Goal: Obtain resource: Download file/media

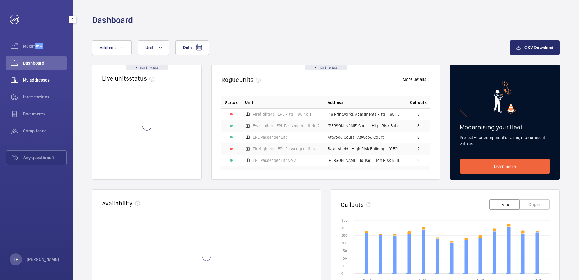
click at [42, 84] on div "My addresses" at bounding box center [36, 80] width 61 height 15
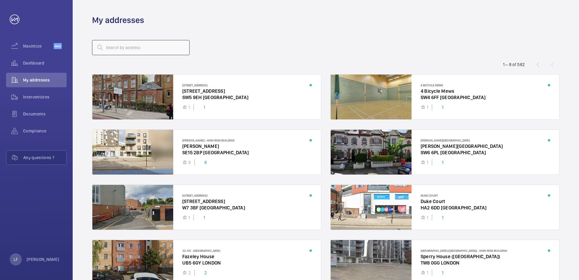
click at [120, 53] on input "text" at bounding box center [140, 47] width 97 height 15
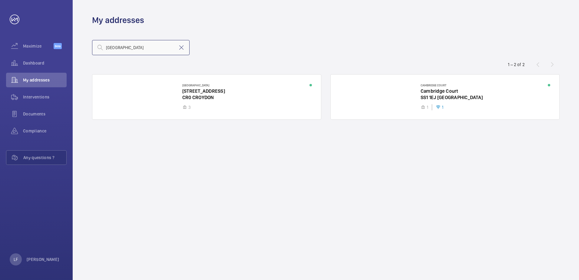
type input "cambridge"
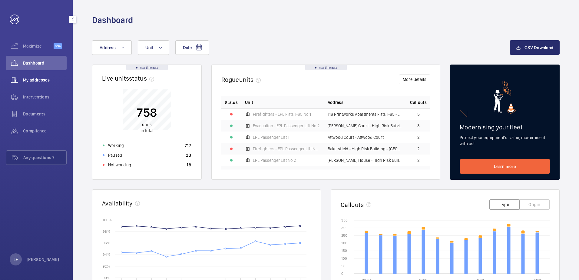
click at [41, 82] on span "My addresses" at bounding box center [45, 80] width 44 height 6
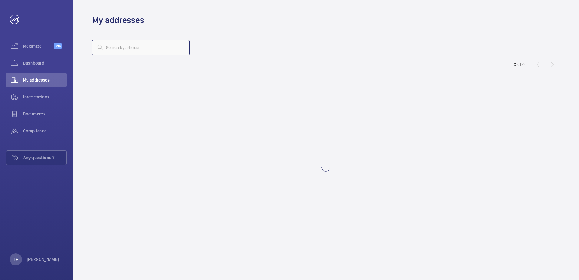
click at [113, 50] on input "text" at bounding box center [140, 47] width 97 height 15
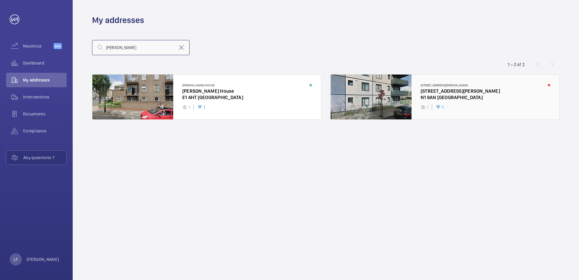
type input "[PERSON_NAME]"
click at [440, 92] on div at bounding box center [445, 96] width 229 height 45
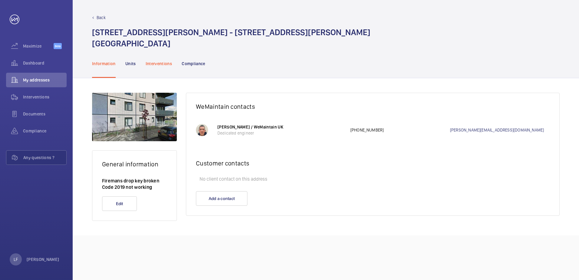
click at [162, 65] on p "Interventions" at bounding box center [159, 64] width 27 height 6
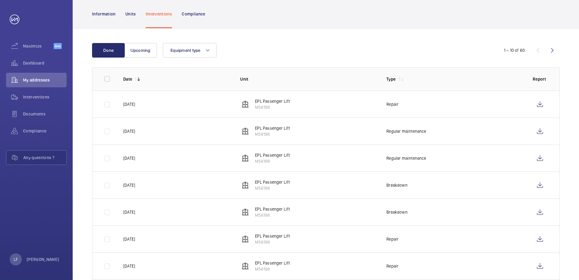
scroll to position [61, 0]
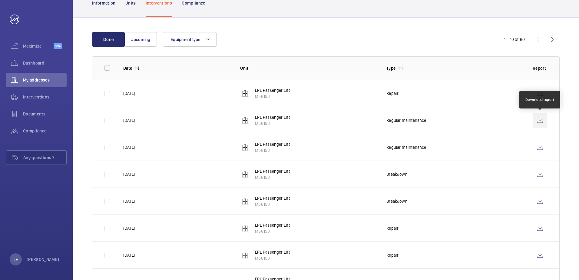
click at [540, 123] on wm-front-icon-button at bounding box center [539, 120] width 15 height 15
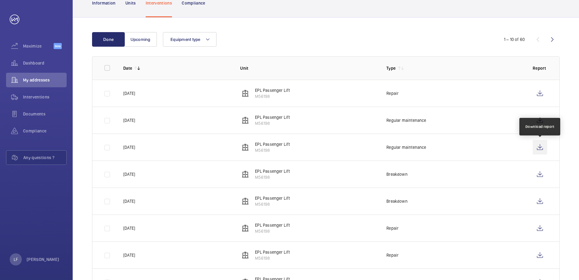
click at [540, 147] on wm-front-icon-button at bounding box center [539, 147] width 15 height 15
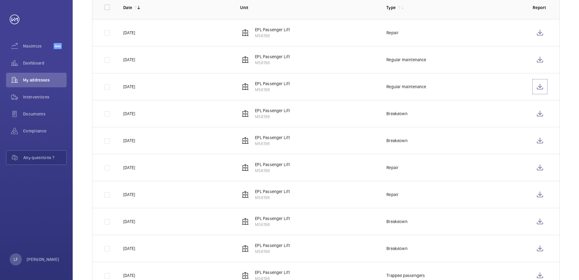
scroll to position [145, 0]
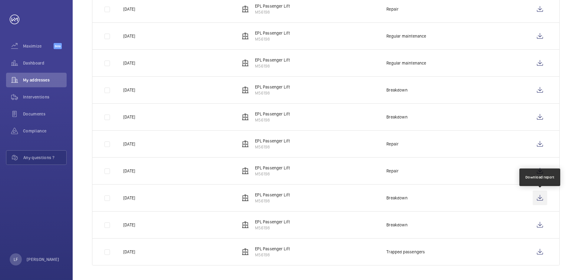
click at [538, 200] on wm-front-icon-button at bounding box center [539, 197] width 15 height 15
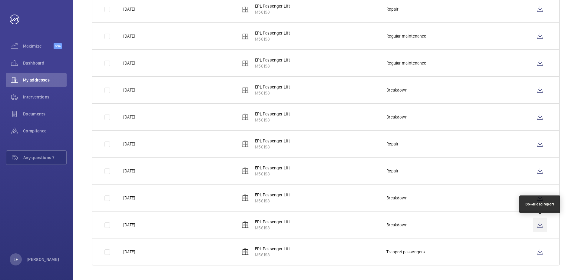
click at [536, 222] on wm-front-icon-button at bounding box center [539, 224] width 15 height 15
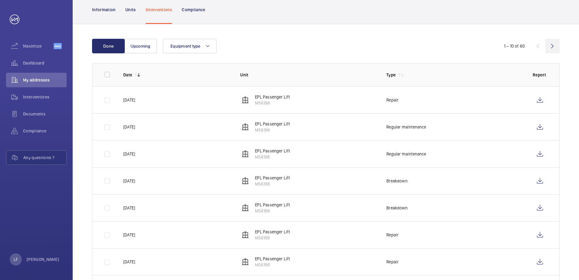
click at [554, 47] on wm-front-icon-button at bounding box center [552, 46] width 15 height 15
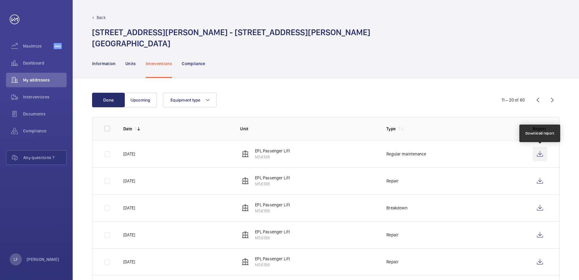
click at [540, 152] on wm-front-icon-button at bounding box center [539, 153] width 15 height 15
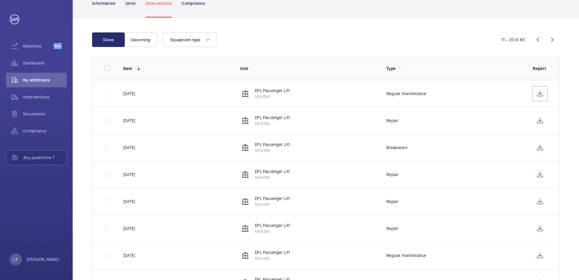
scroll to position [61, 0]
click at [539, 124] on wm-front-icon-button at bounding box center [539, 120] width 15 height 15
click at [536, 148] on wm-front-icon-button at bounding box center [539, 147] width 15 height 15
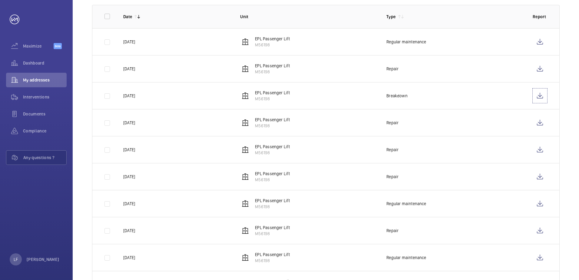
scroll to position [121, 0]
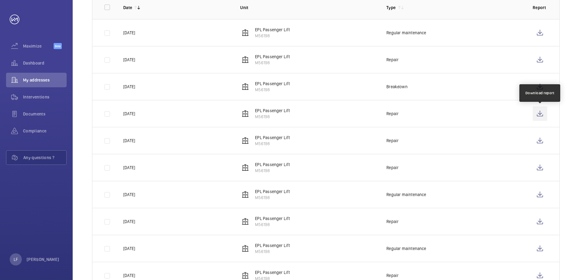
click at [539, 117] on wm-front-icon-button at bounding box center [539, 113] width 15 height 15
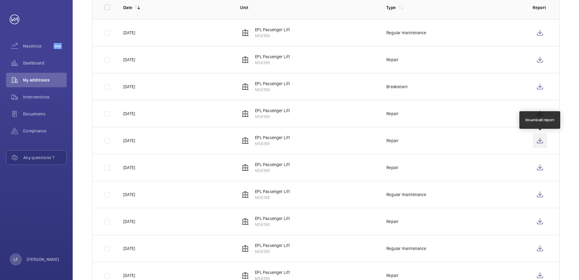
click at [536, 143] on wm-front-icon-button at bounding box center [539, 140] width 15 height 15
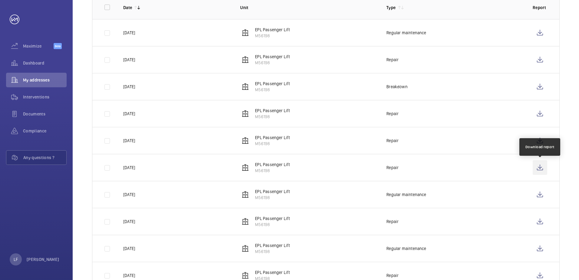
click at [540, 169] on wm-front-icon-button at bounding box center [539, 167] width 15 height 15
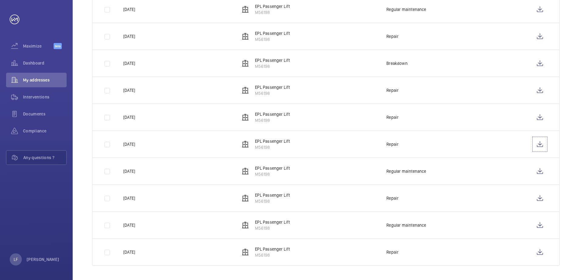
scroll to position [145, 0]
click at [537, 175] on wm-front-icon-button at bounding box center [539, 170] width 15 height 15
click at [540, 200] on wm-front-icon-button at bounding box center [539, 197] width 15 height 15
click at [537, 225] on wm-front-icon-button at bounding box center [539, 224] width 15 height 15
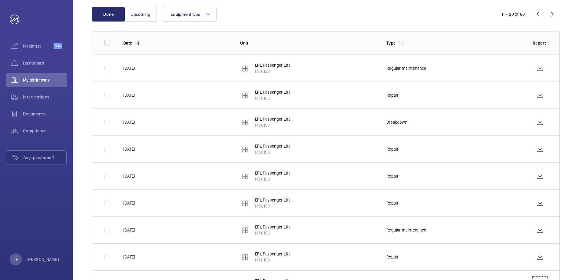
scroll to position [54, 0]
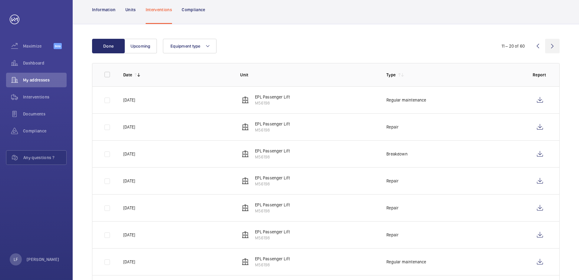
click at [548, 47] on wm-front-icon-button at bounding box center [552, 46] width 15 height 15
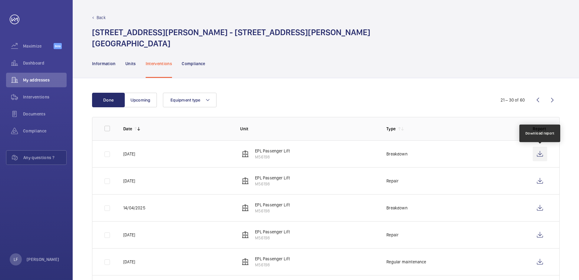
click at [542, 153] on wm-front-icon-button at bounding box center [539, 153] width 15 height 15
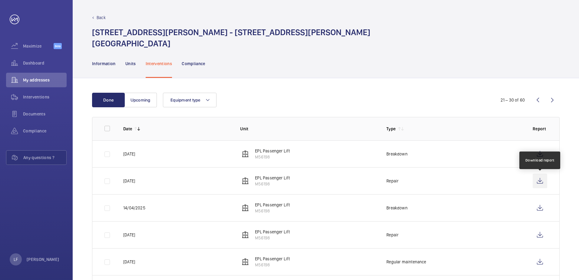
click at [538, 183] on wm-front-icon-button at bounding box center [539, 180] width 15 height 15
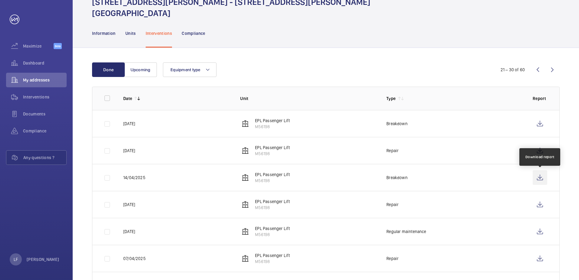
click at [535, 176] on wm-front-icon-button at bounding box center [539, 177] width 15 height 15
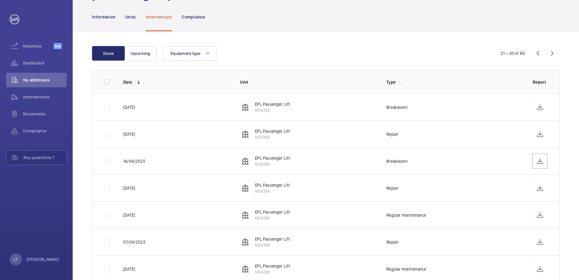
scroll to position [61, 0]
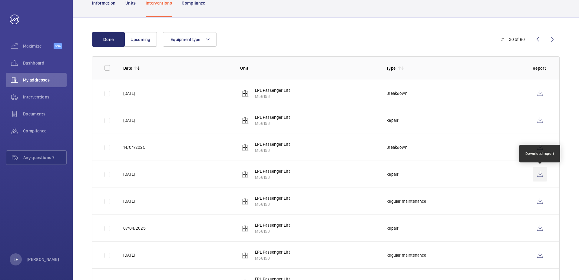
click at [539, 174] on wm-front-icon-button at bounding box center [539, 174] width 15 height 15
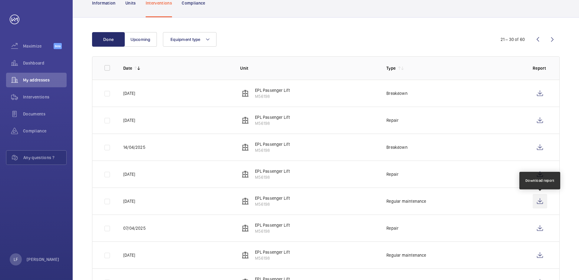
click at [543, 201] on wm-front-icon-button at bounding box center [539, 201] width 15 height 15
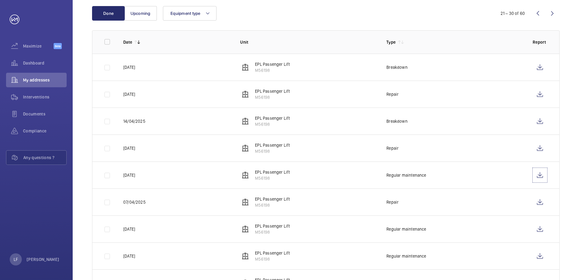
scroll to position [121, 0]
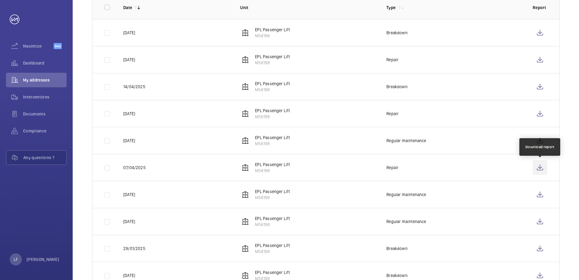
click at [538, 169] on wm-front-icon-button at bounding box center [539, 167] width 15 height 15
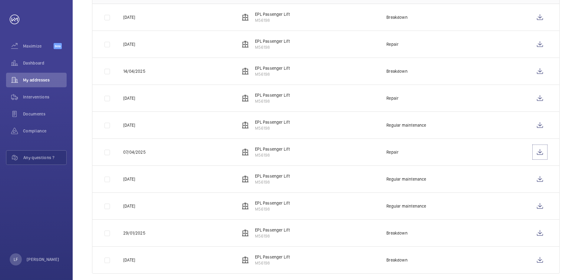
scroll to position [145, 0]
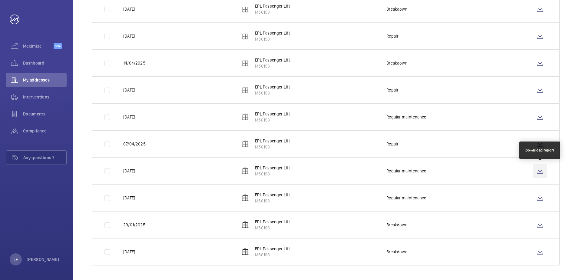
click at [540, 170] on wm-front-icon-button at bounding box center [539, 170] width 15 height 15
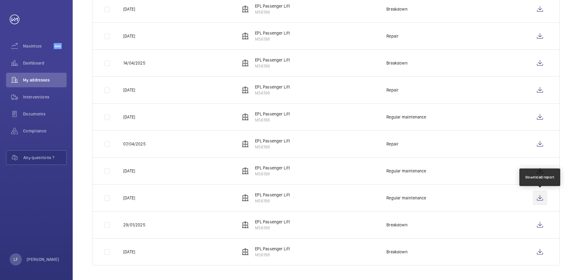
click at [542, 196] on wm-front-icon-button at bounding box center [539, 197] width 15 height 15
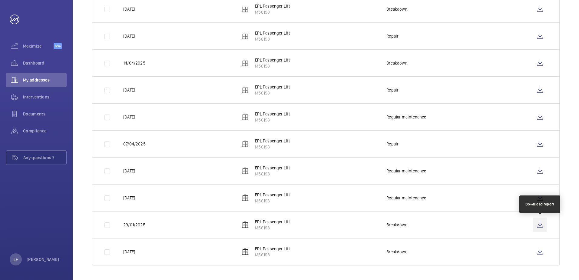
click at [536, 223] on wm-front-icon-button at bounding box center [539, 224] width 15 height 15
click at [540, 253] on wm-front-icon-button at bounding box center [539, 251] width 15 height 15
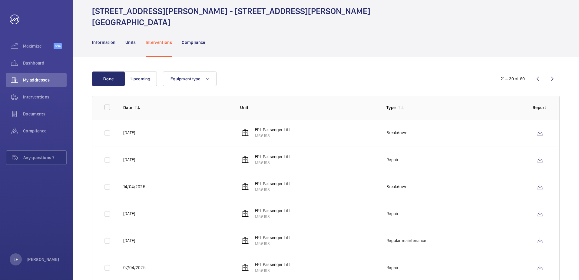
scroll to position [0, 0]
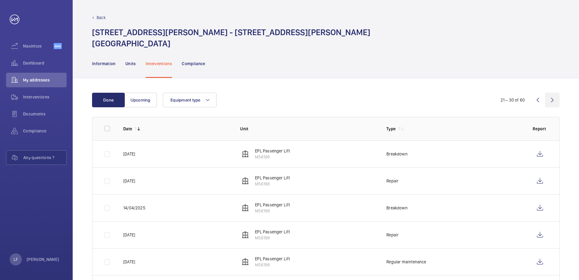
click at [552, 99] on wm-front-icon-button at bounding box center [552, 100] width 15 height 15
click at [540, 153] on wm-front-icon-button at bounding box center [539, 153] width 15 height 15
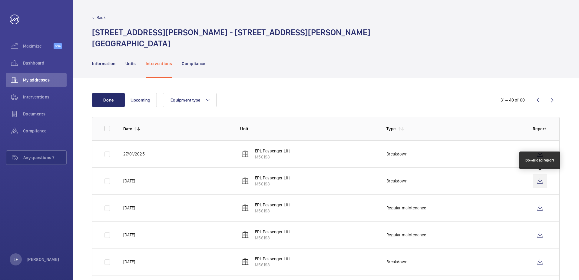
click at [542, 180] on wm-front-icon-button at bounding box center [539, 180] width 15 height 15
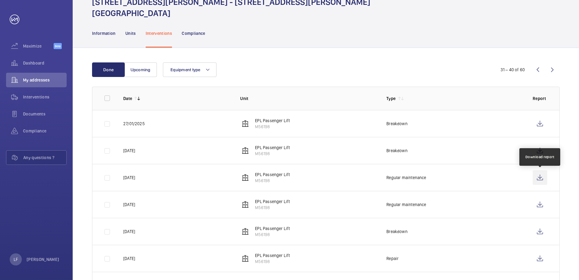
click at [539, 180] on wm-front-icon-button at bounding box center [539, 177] width 15 height 15
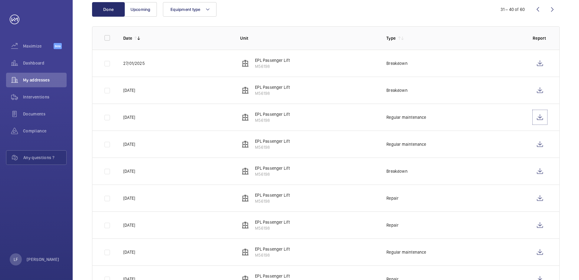
scroll to position [91, 0]
click at [537, 173] on wm-front-icon-button at bounding box center [539, 170] width 15 height 15
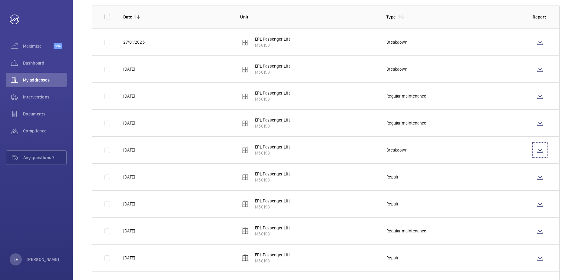
scroll to position [121, 0]
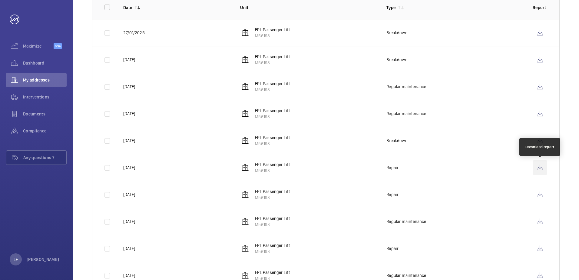
click at [537, 168] on wm-front-icon-button at bounding box center [539, 167] width 15 height 15
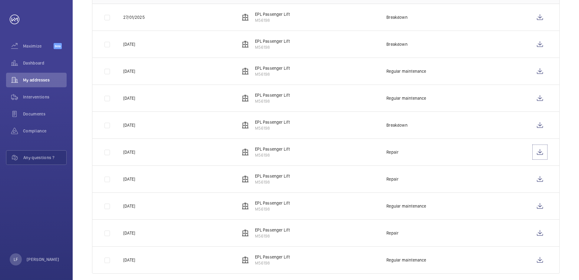
scroll to position [145, 0]
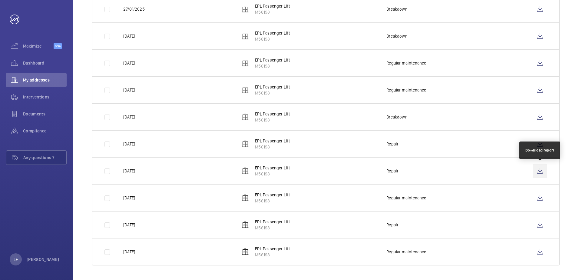
click at [543, 170] on wm-front-icon-button at bounding box center [539, 170] width 15 height 15
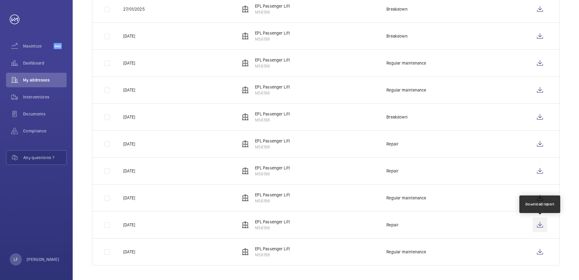
click at [540, 224] on wm-front-icon-button at bounding box center [539, 224] width 15 height 15
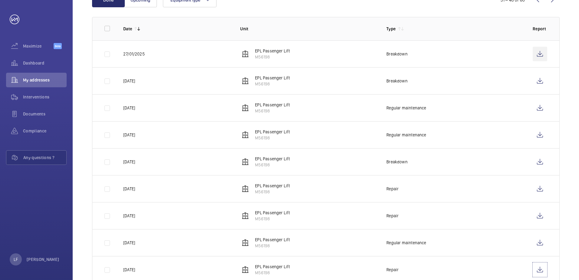
scroll to position [54, 0]
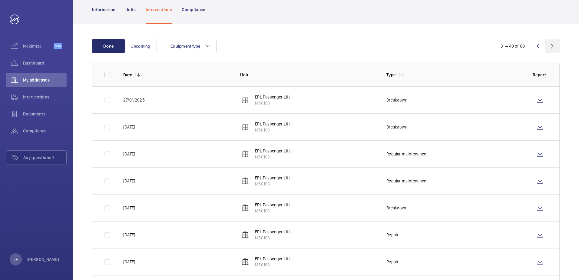
click at [549, 47] on wm-front-icon-button at bounding box center [552, 46] width 15 height 15
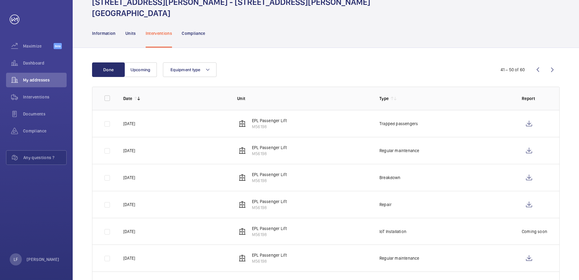
scroll to position [61, 0]
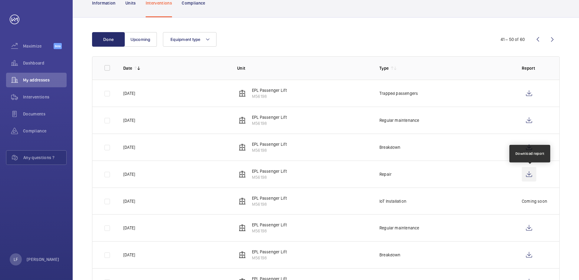
click at [528, 176] on wm-front-icon-button at bounding box center [528, 174] width 15 height 15
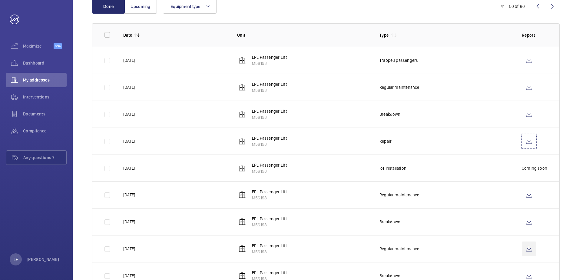
scroll to position [144, 0]
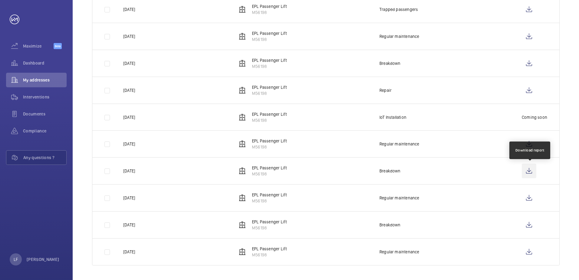
click at [535, 171] on wm-front-icon-button at bounding box center [528, 170] width 15 height 15
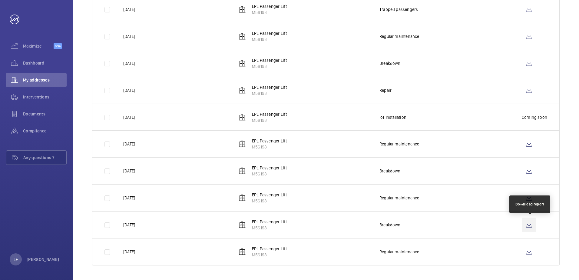
click at [526, 223] on wm-front-icon-button at bounding box center [528, 224] width 15 height 15
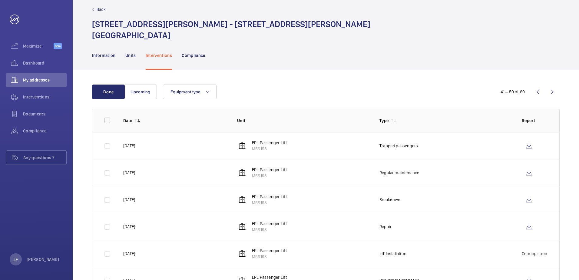
scroll to position [0, 0]
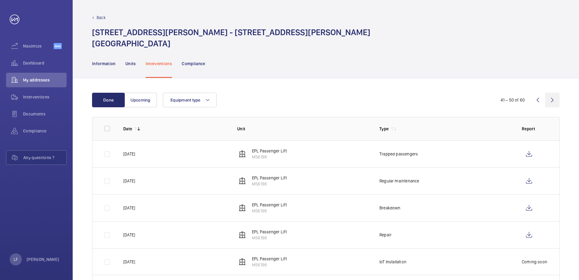
click at [553, 100] on wm-front-icon-button at bounding box center [552, 100] width 15 height 15
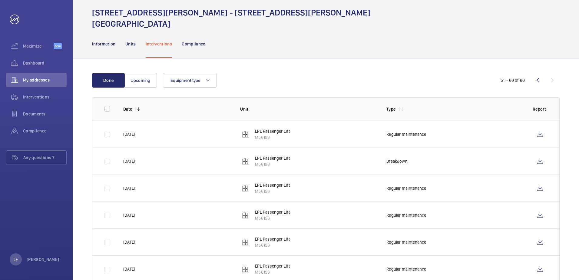
scroll to position [30, 0]
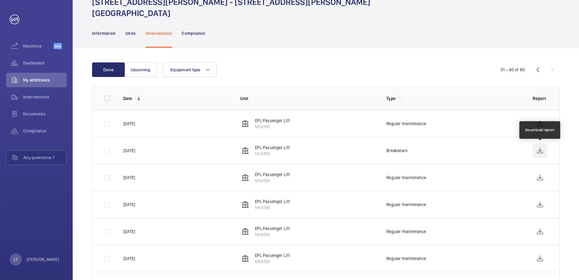
click at [539, 150] on wm-front-icon-button at bounding box center [539, 150] width 15 height 15
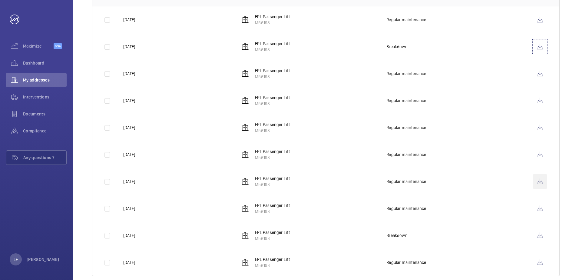
scroll to position [145, 0]
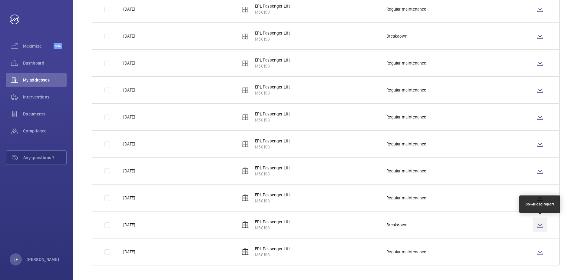
click at [541, 228] on wm-front-icon-button at bounding box center [539, 224] width 15 height 15
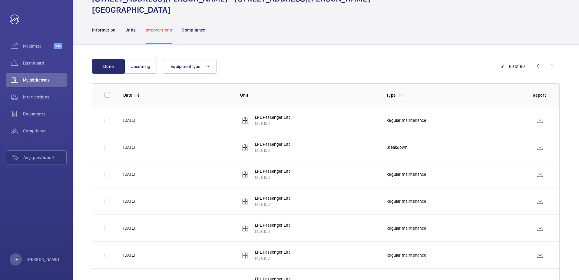
scroll to position [0, 0]
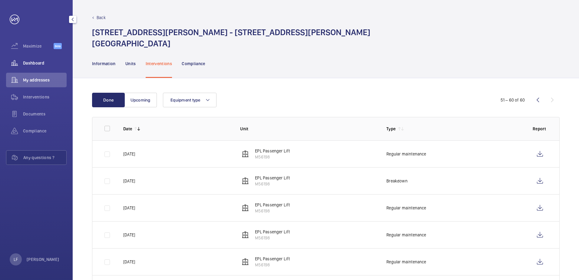
click at [34, 61] on span "Dashboard" at bounding box center [45, 63] width 44 height 6
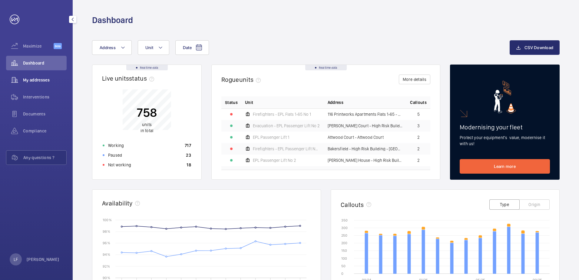
click at [41, 85] on div "My addresses" at bounding box center [36, 80] width 61 height 15
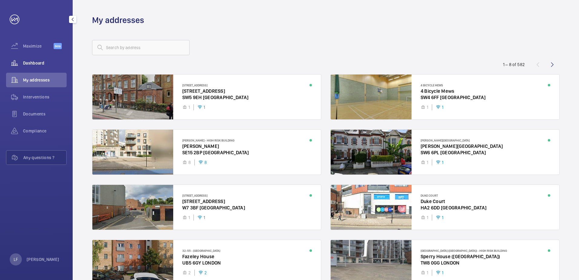
click at [49, 67] on div "Dashboard" at bounding box center [36, 63] width 61 height 15
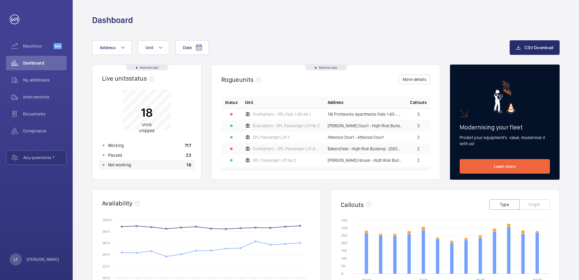
click at [138, 167] on div "Not working 18" at bounding box center [147, 165] width 96 height 10
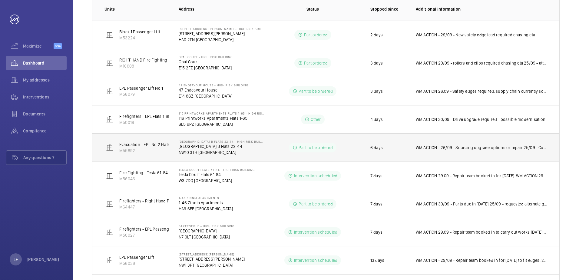
scroll to position [107, 0]
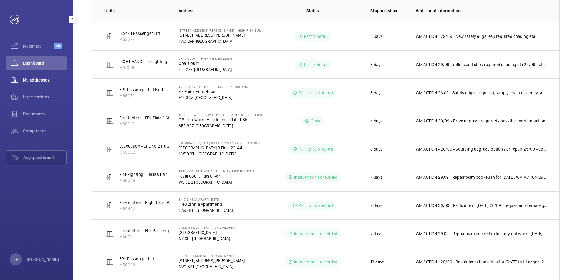
click at [41, 79] on span "My addresses" at bounding box center [45, 80] width 44 height 6
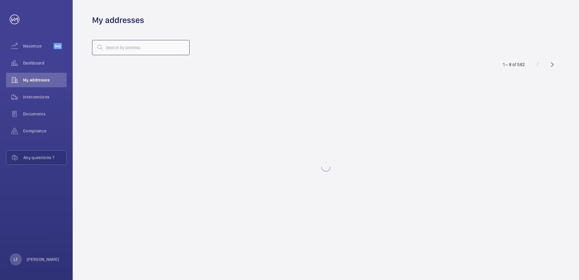
click at [113, 53] on input "text" at bounding box center [140, 47] width 97 height 15
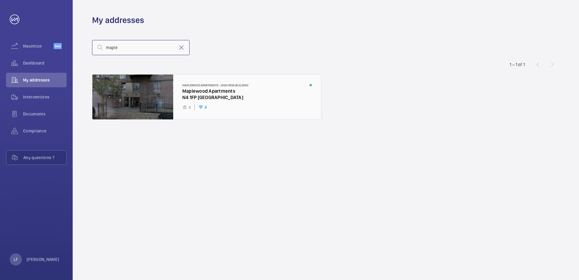
type input "maple"
click at [195, 89] on div at bounding box center [206, 96] width 229 height 45
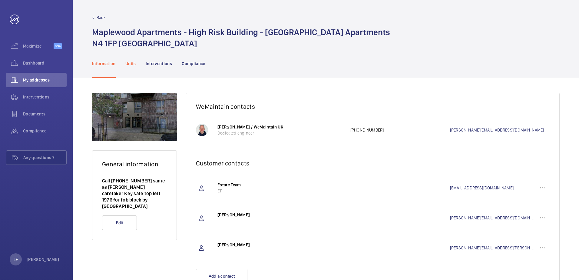
click at [132, 65] on p "Units" at bounding box center [130, 64] width 11 height 6
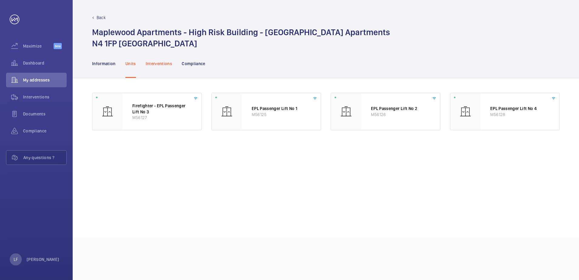
click at [157, 64] on p "Interventions" at bounding box center [159, 64] width 27 height 6
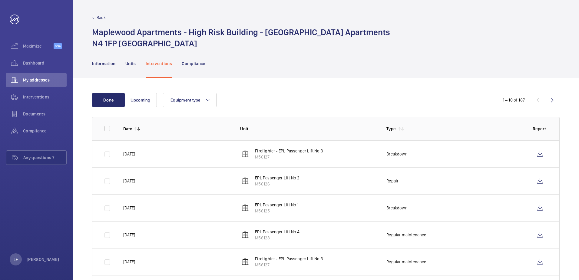
scroll to position [30, 0]
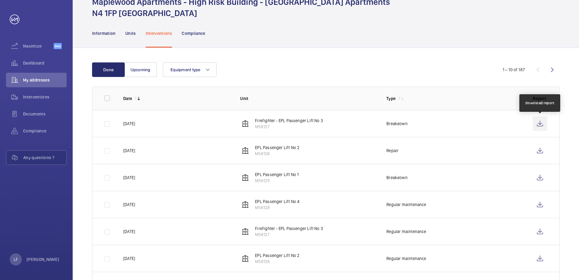
click at [543, 126] on wm-front-icon-button at bounding box center [539, 123] width 15 height 15
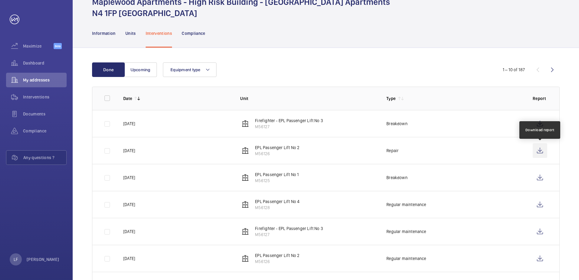
click at [539, 153] on wm-front-icon-button at bounding box center [539, 150] width 15 height 15
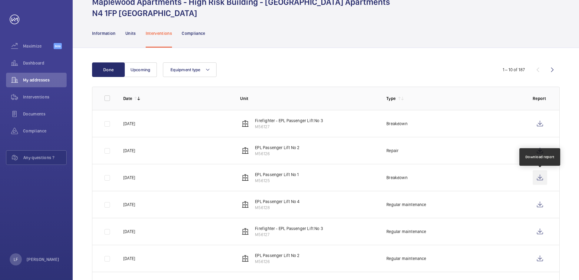
click at [542, 177] on wm-front-icon-button at bounding box center [539, 177] width 15 height 15
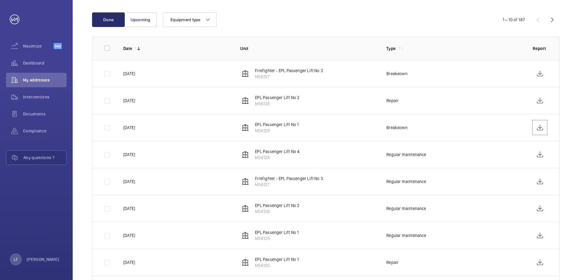
scroll to position [91, 0]
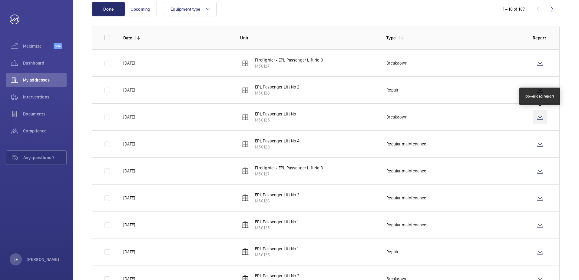
click at [541, 121] on wm-front-icon-button at bounding box center [539, 117] width 15 height 15
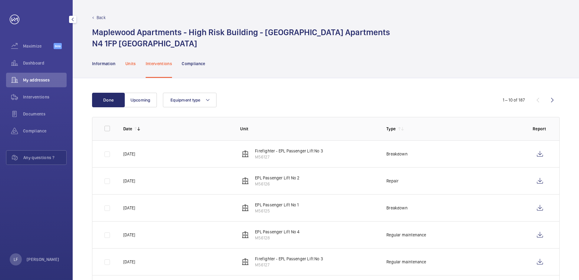
click at [127, 62] on p "Units" at bounding box center [130, 64] width 11 height 6
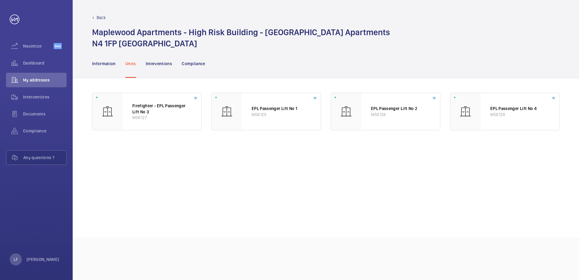
click at [353, 192] on wm-front-async-data-loader "Firefighter - EPL Passenger Lift No 3 M56127 EPL Passenger Lift No 1 M56125 EPL…" at bounding box center [325, 158] width 467 height 130
click at [37, 65] on span "Dashboard" at bounding box center [45, 63] width 44 height 6
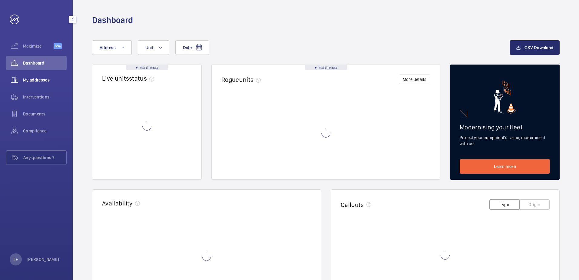
click at [39, 84] on div "My addresses" at bounding box center [36, 80] width 61 height 15
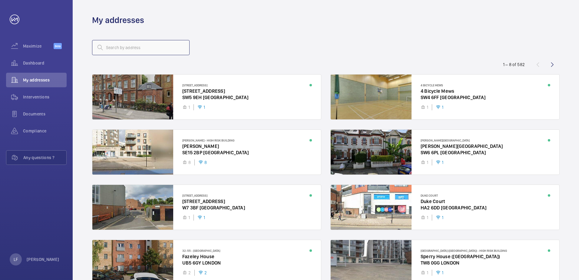
click at [109, 50] on input "text" at bounding box center [140, 47] width 97 height 15
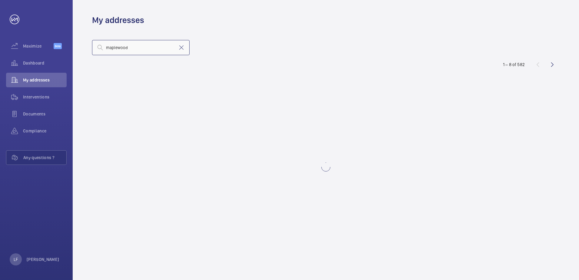
type input "maplewood"
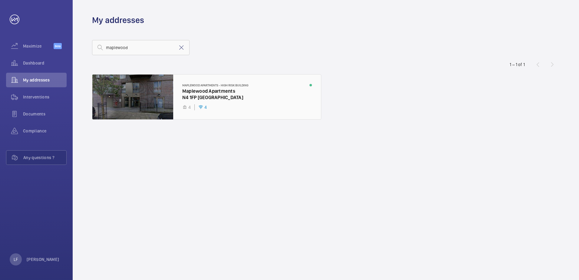
click at [199, 93] on div at bounding box center [206, 96] width 229 height 45
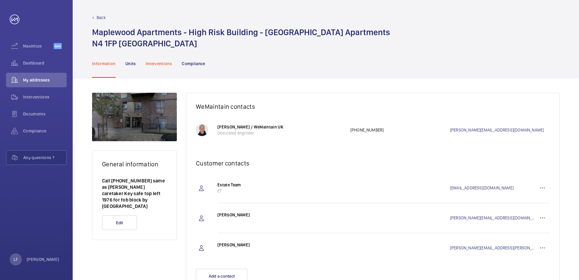
click at [170, 66] on p "Interventions" at bounding box center [159, 64] width 27 height 6
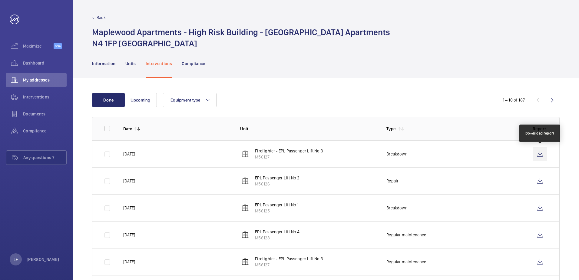
click at [537, 156] on wm-front-icon-button at bounding box center [539, 153] width 15 height 15
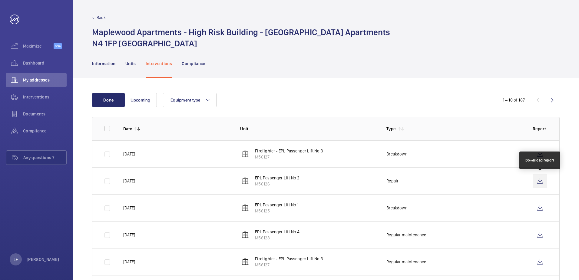
click at [539, 179] on wm-front-icon-button at bounding box center [539, 180] width 15 height 15
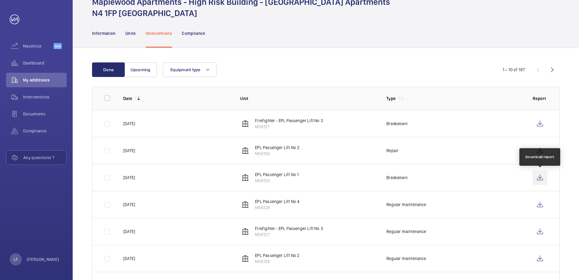
click at [545, 179] on wm-front-icon-button at bounding box center [539, 177] width 15 height 15
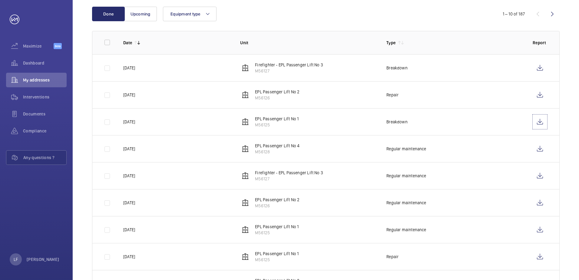
scroll to position [91, 0]
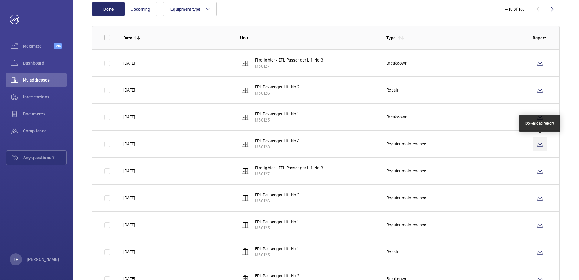
click at [542, 143] on wm-front-icon-button at bounding box center [539, 144] width 15 height 15
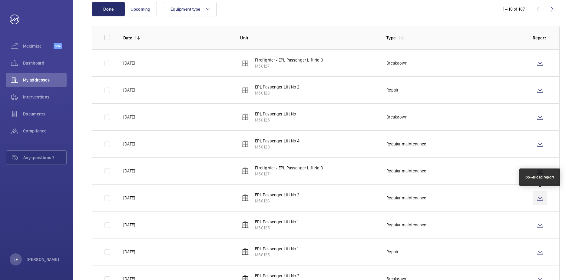
click at [543, 198] on wm-front-icon-button at bounding box center [539, 197] width 15 height 15
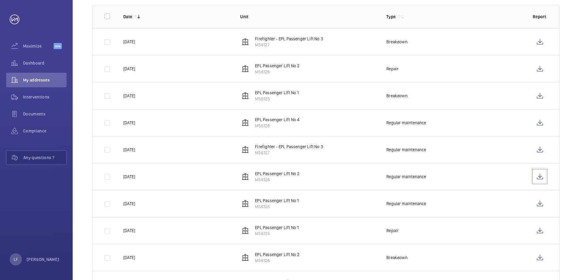
scroll to position [121, 0]
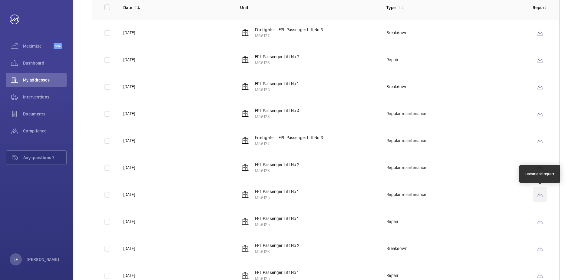
click at [538, 194] on wm-front-icon-button at bounding box center [539, 194] width 15 height 15
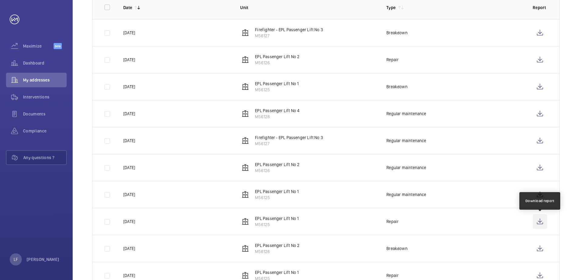
click at [534, 220] on wm-front-icon-button at bounding box center [539, 221] width 15 height 15
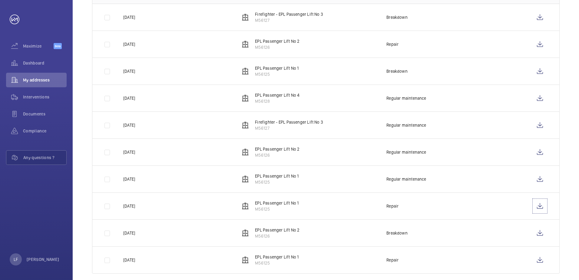
scroll to position [145, 0]
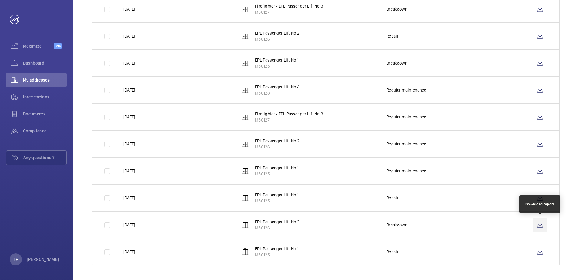
click at [535, 225] on wm-front-icon-button at bounding box center [539, 224] width 15 height 15
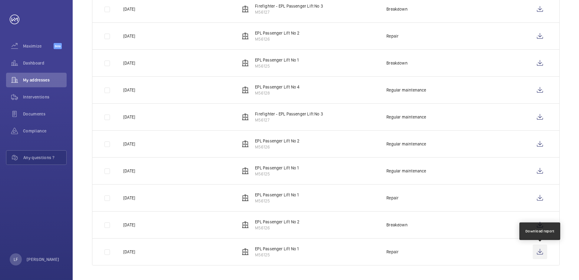
click at [541, 249] on wm-front-icon-button at bounding box center [539, 251] width 15 height 15
click at [536, 251] on wm-front-icon-button at bounding box center [539, 251] width 15 height 15
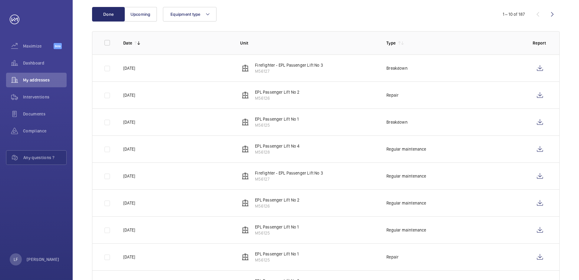
scroll to position [84, 0]
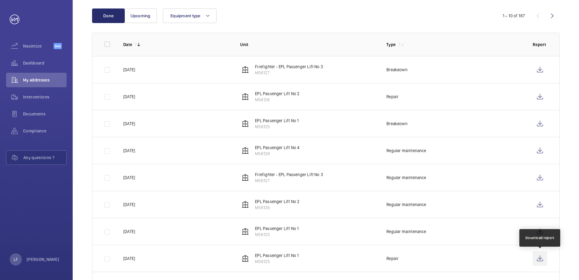
click at [536, 257] on wm-front-icon-button at bounding box center [539, 258] width 15 height 15
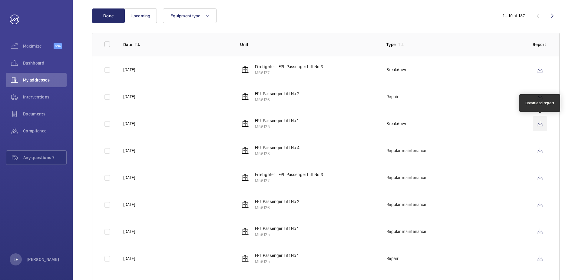
click at [536, 127] on wm-front-icon-button at bounding box center [539, 123] width 15 height 15
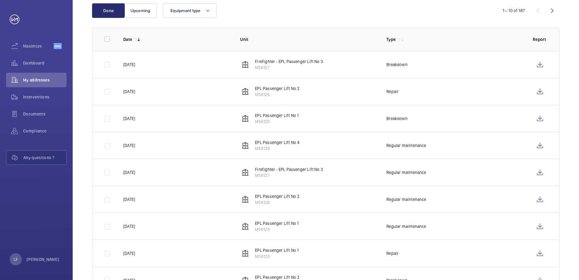
scroll to position [91, 0]
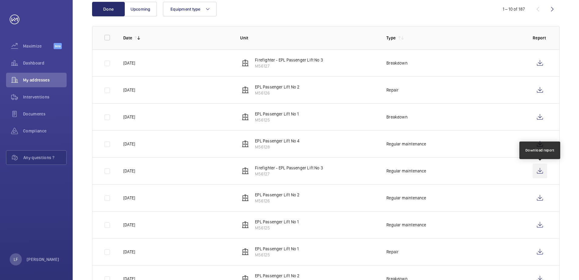
click at [539, 173] on wm-front-icon-button at bounding box center [539, 170] width 15 height 15
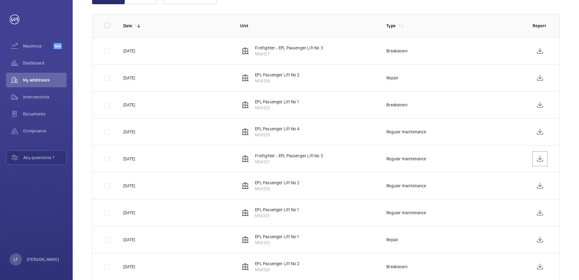
scroll to position [54, 0]
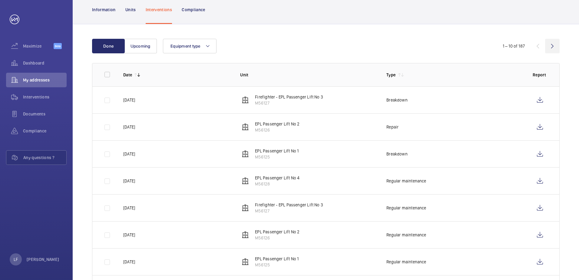
click at [550, 48] on wm-front-icon-button at bounding box center [552, 46] width 15 height 15
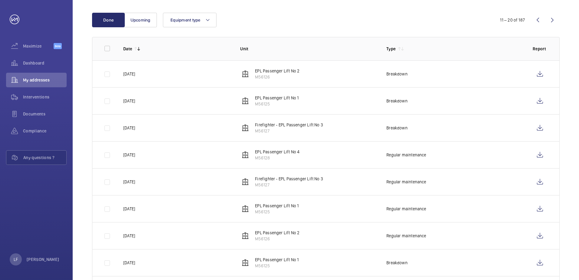
scroll to position [91, 0]
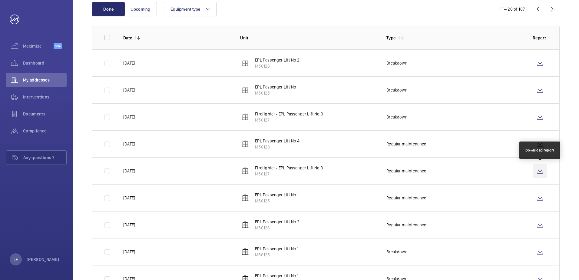
click at [539, 170] on wm-front-icon-button at bounding box center [539, 170] width 15 height 15
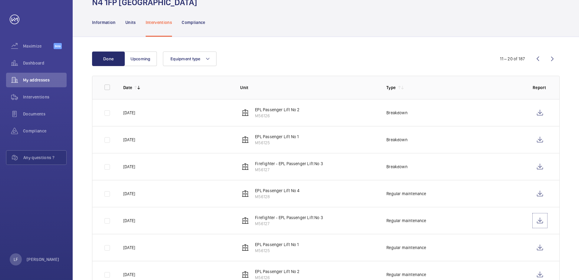
scroll to position [0, 0]
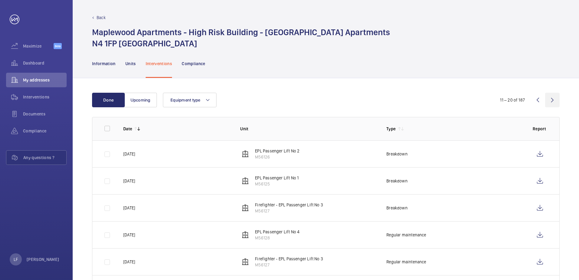
click at [554, 98] on wm-front-icon-button at bounding box center [552, 100] width 15 height 15
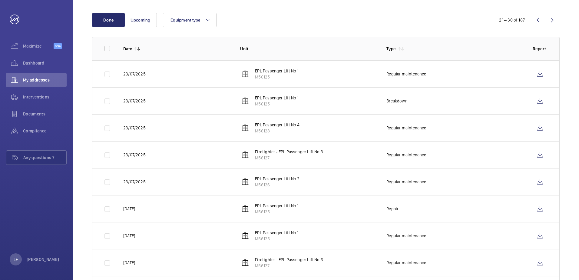
scroll to position [91, 0]
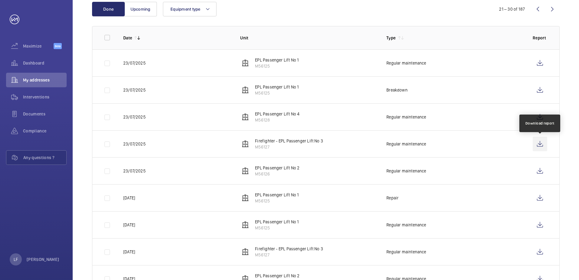
click at [540, 145] on wm-front-icon-button at bounding box center [539, 144] width 15 height 15
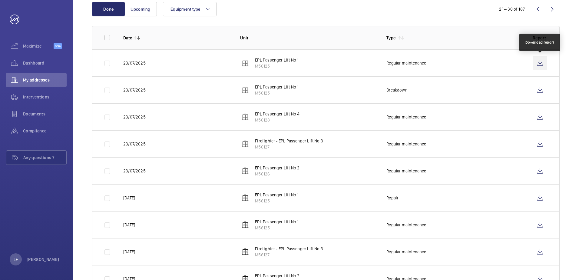
click at [543, 64] on wm-front-icon-button at bounding box center [539, 63] width 15 height 15
click at [28, 53] on div "Maximize Beta" at bounding box center [36, 46] width 61 height 15
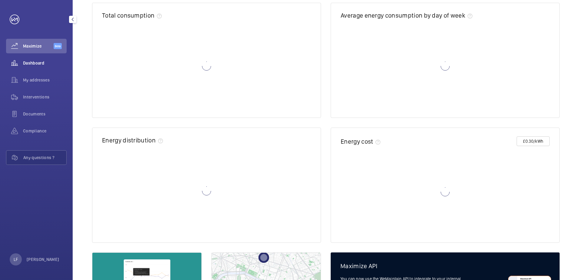
scroll to position [67, 0]
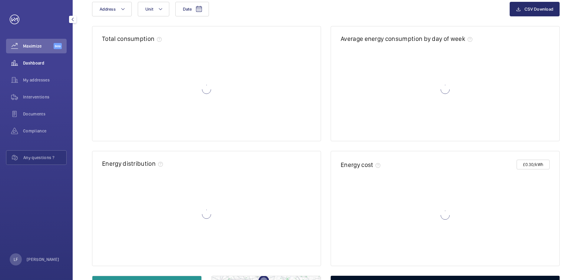
click at [28, 60] on div "Dashboard" at bounding box center [36, 63] width 61 height 15
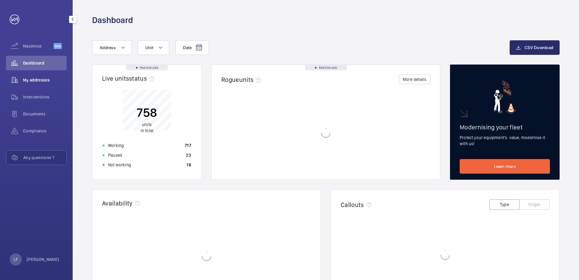
click at [35, 77] on span "My addresses" at bounding box center [45, 80] width 44 height 6
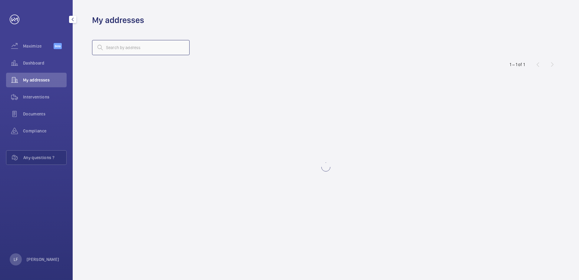
click at [107, 49] on input "text" at bounding box center [140, 47] width 97 height 15
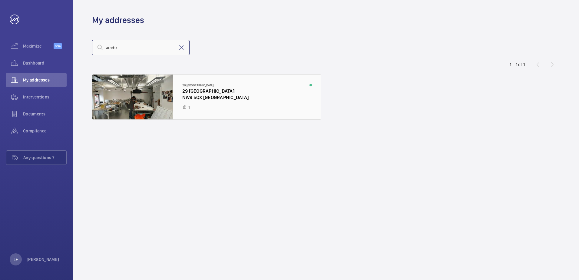
type input "arado"
click at [196, 99] on div at bounding box center [206, 96] width 229 height 45
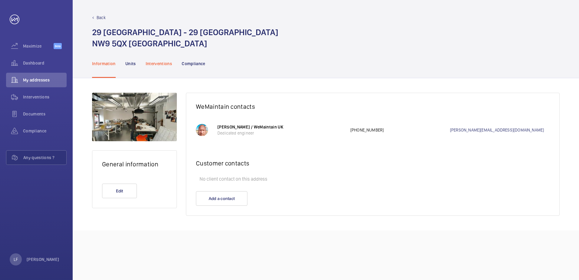
click at [154, 64] on p "Interventions" at bounding box center [159, 64] width 27 height 6
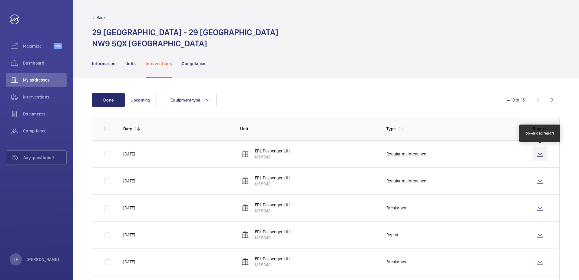
click at [536, 152] on wm-front-icon-button at bounding box center [539, 153] width 15 height 15
